Goal: Find specific page/section: Find specific page/section

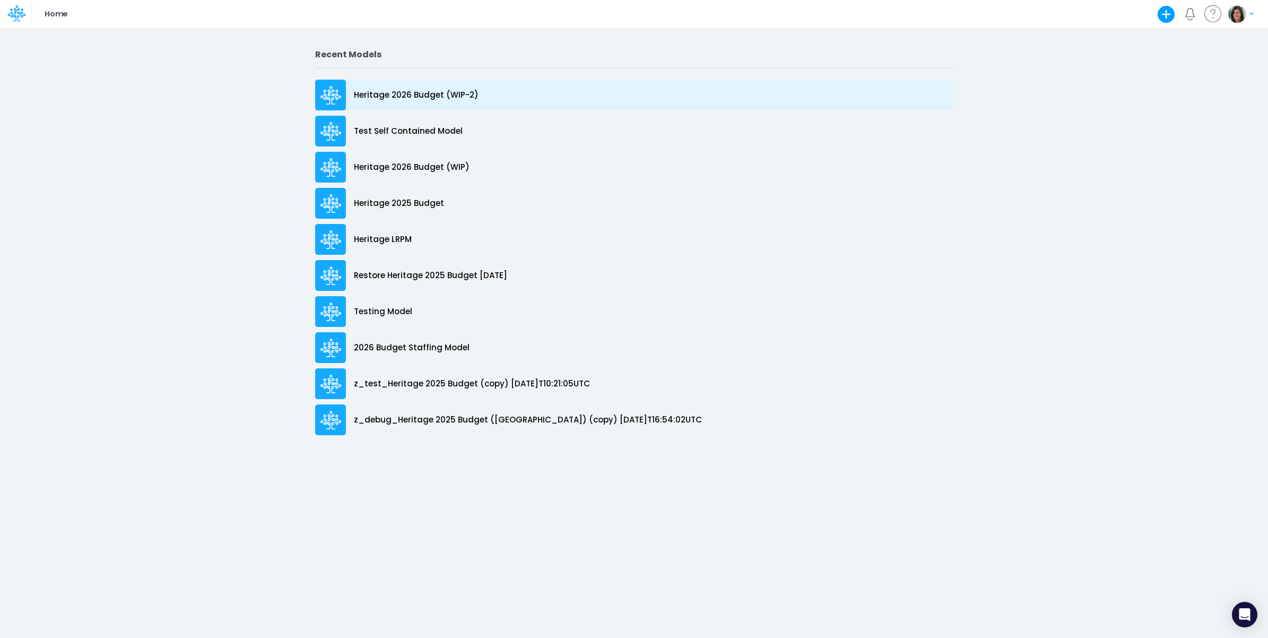
click at [487, 93] on div "Heritage 2026 Budget (WIP-2)" at bounding box center [634, 95] width 638 height 31
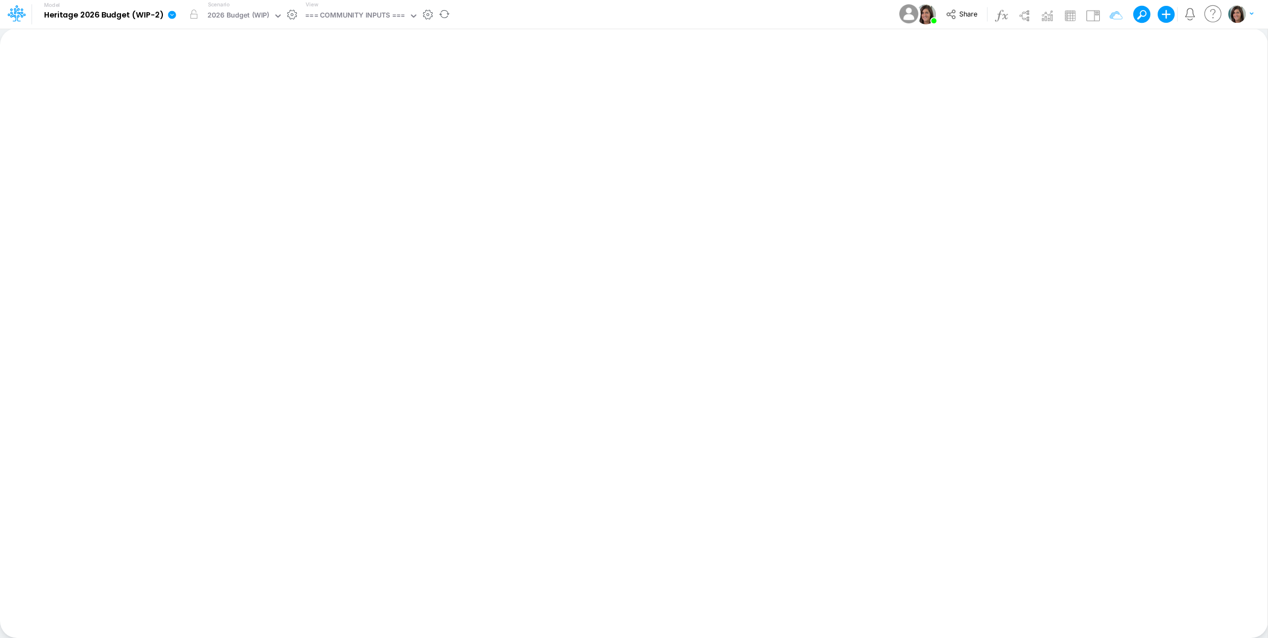
click at [167, 14] on icon at bounding box center [172, 15] width 10 height 10
click at [191, 109] on button "View model info" at bounding box center [226, 110] width 114 height 16
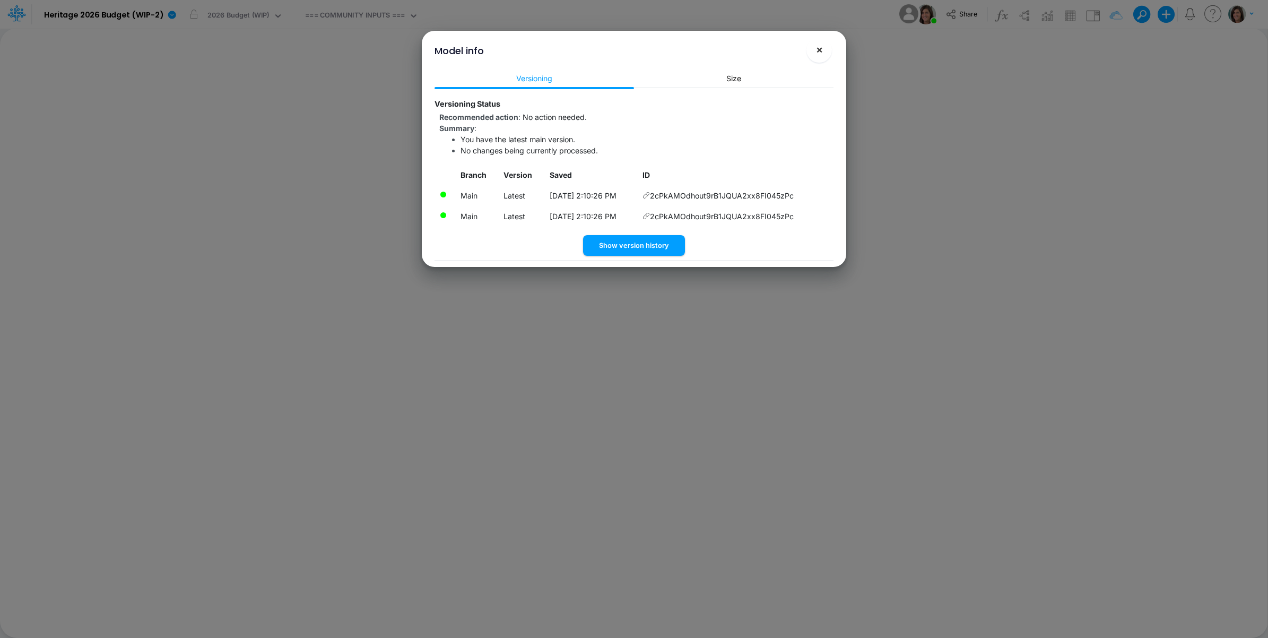
click at [822, 48] on span "×" at bounding box center [819, 49] width 7 height 13
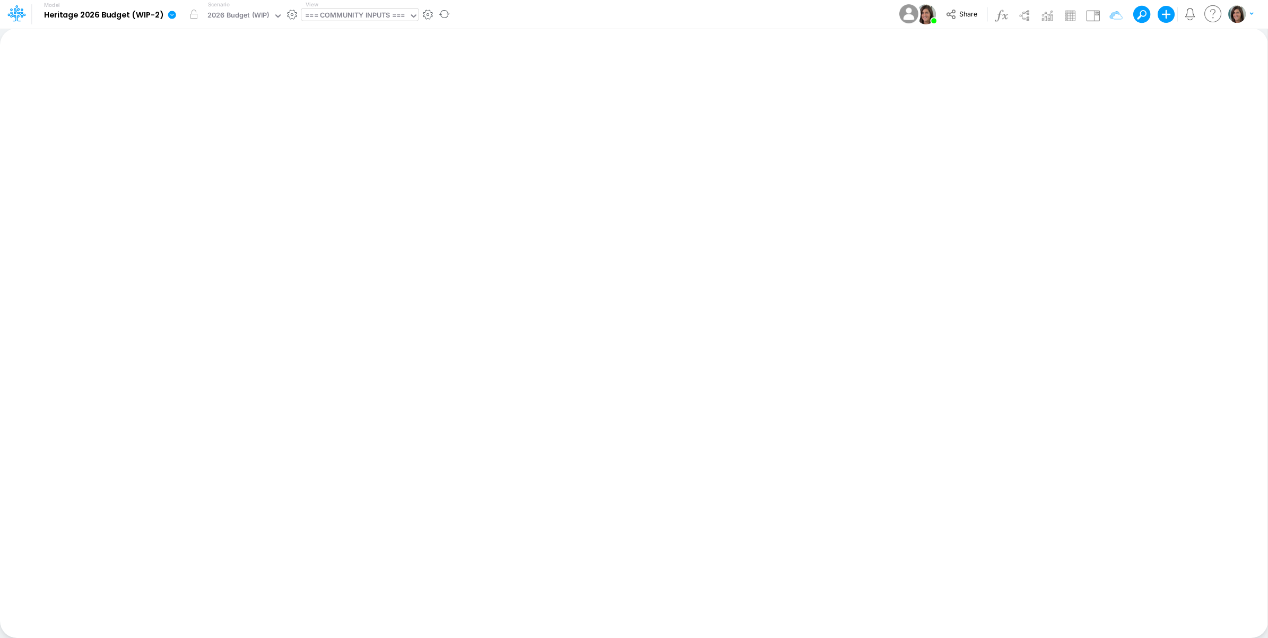
click at [369, 20] on div "=== COMMUNITY INPUTS ===" at bounding box center [355, 16] width 100 height 12
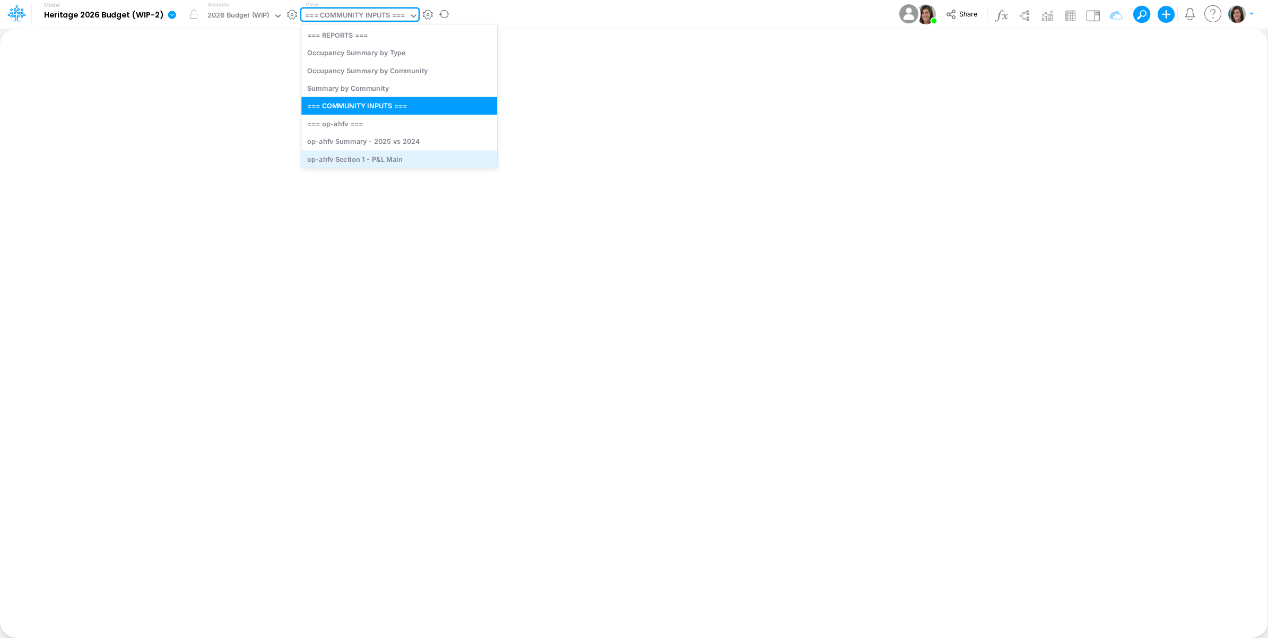
click at [383, 154] on div "op-ahfv Section 1 - P&L Main" at bounding box center [399, 159] width 196 height 18
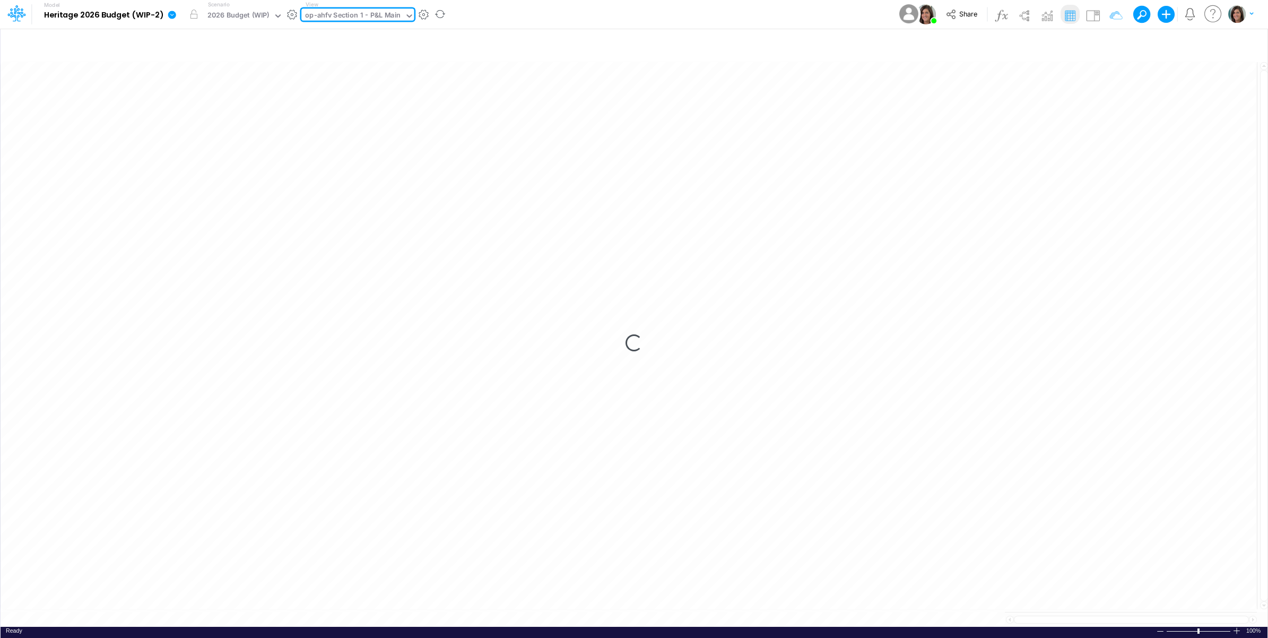
click at [484, 15] on div "Model Heritage 2026 Budget (WIP-2) Edit model settings Duplicate Import QuickBo…" at bounding box center [634, 14] width 1141 height 29
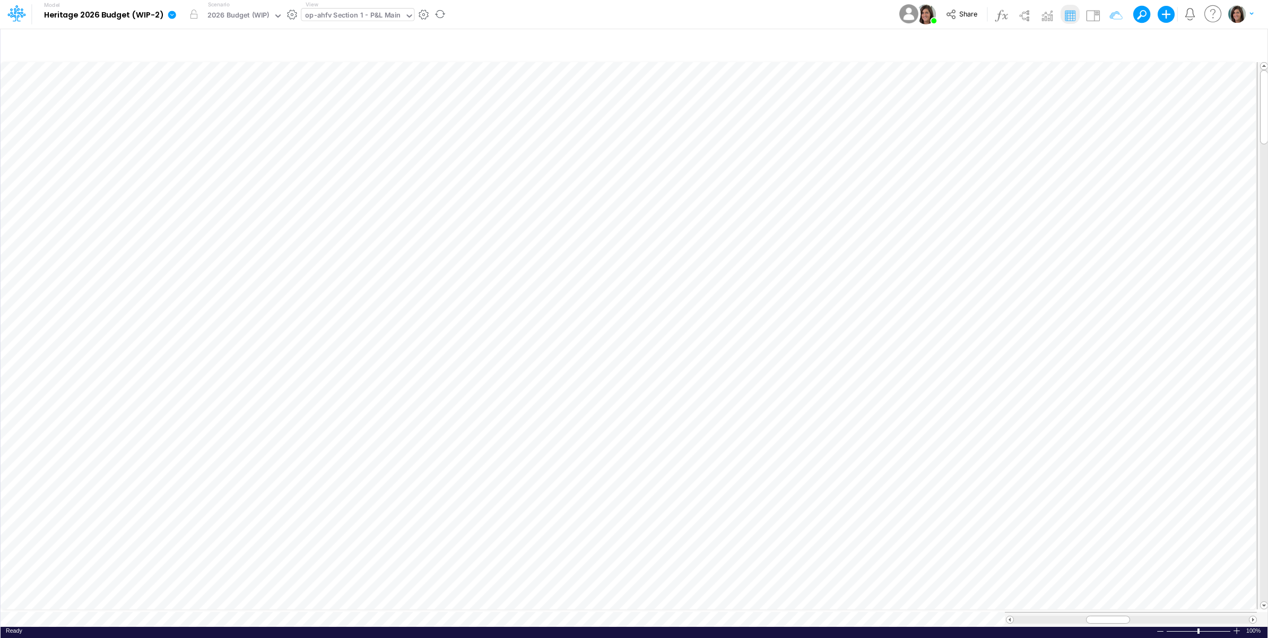
click at [383, 19] on div "op-ahfv Section 1 - P&L Main" at bounding box center [353, 16] width 96 height 12
type input "op-cv"
click at [376, 77] on div "op-cv Section 1 - P&L Main" at bounding box center [383, 71] width 165 height 18
